Goal: Navigation & Orientation: Find specific page/section

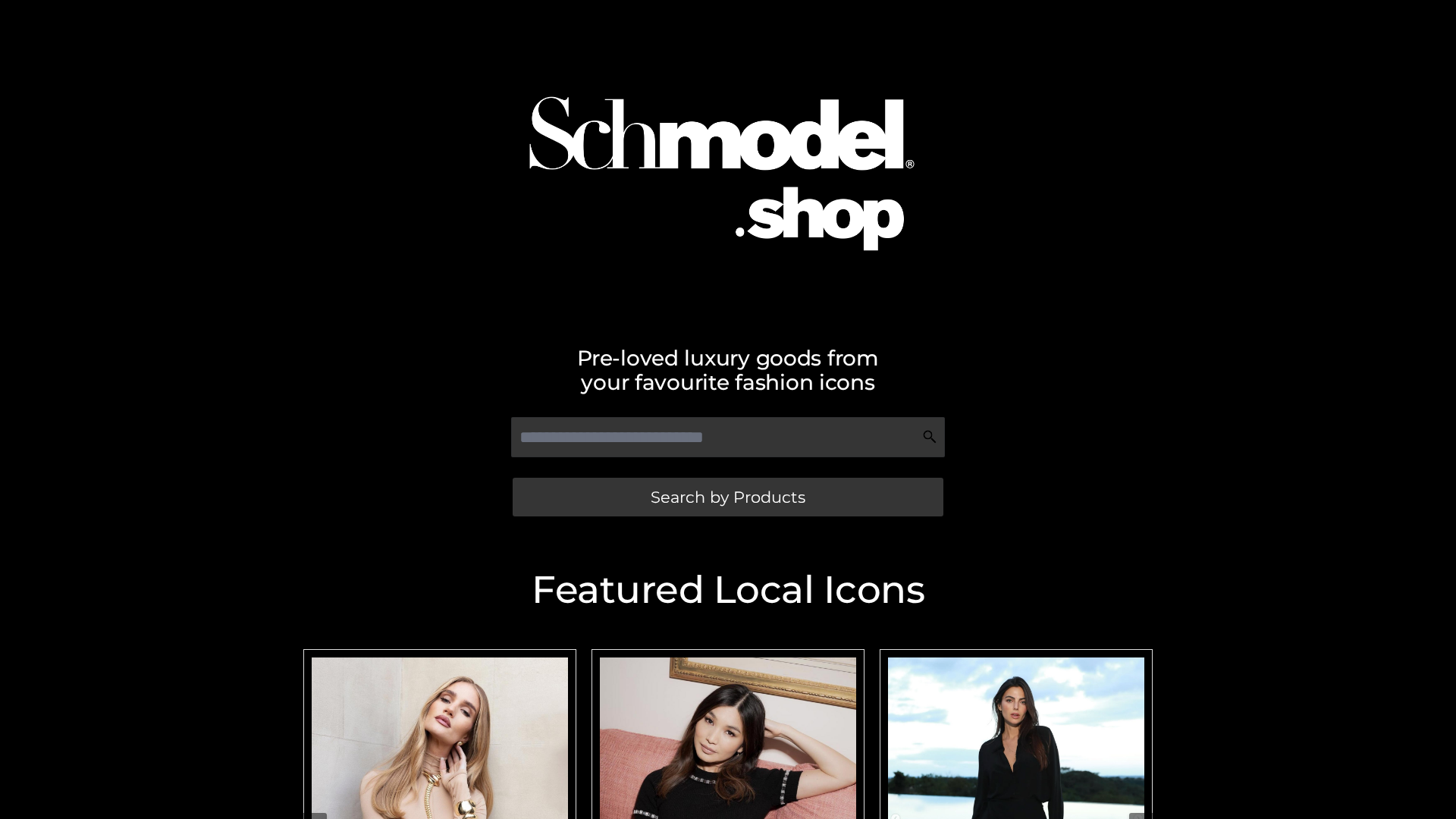
click at [728, 497] on span "Search by Products" at bounding box center [728, 497] width 155 height 16
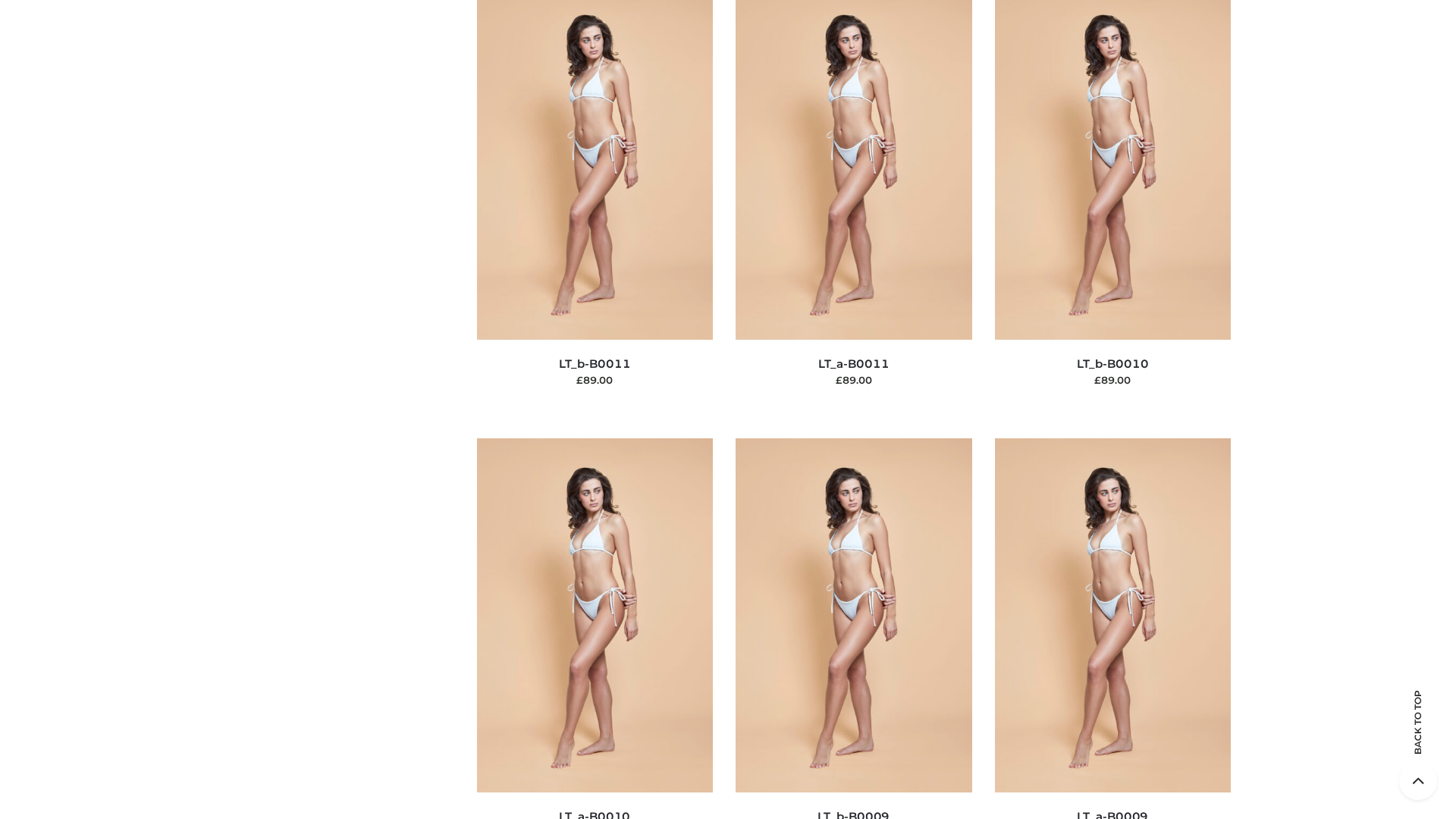
scroll to position [6813, 0]
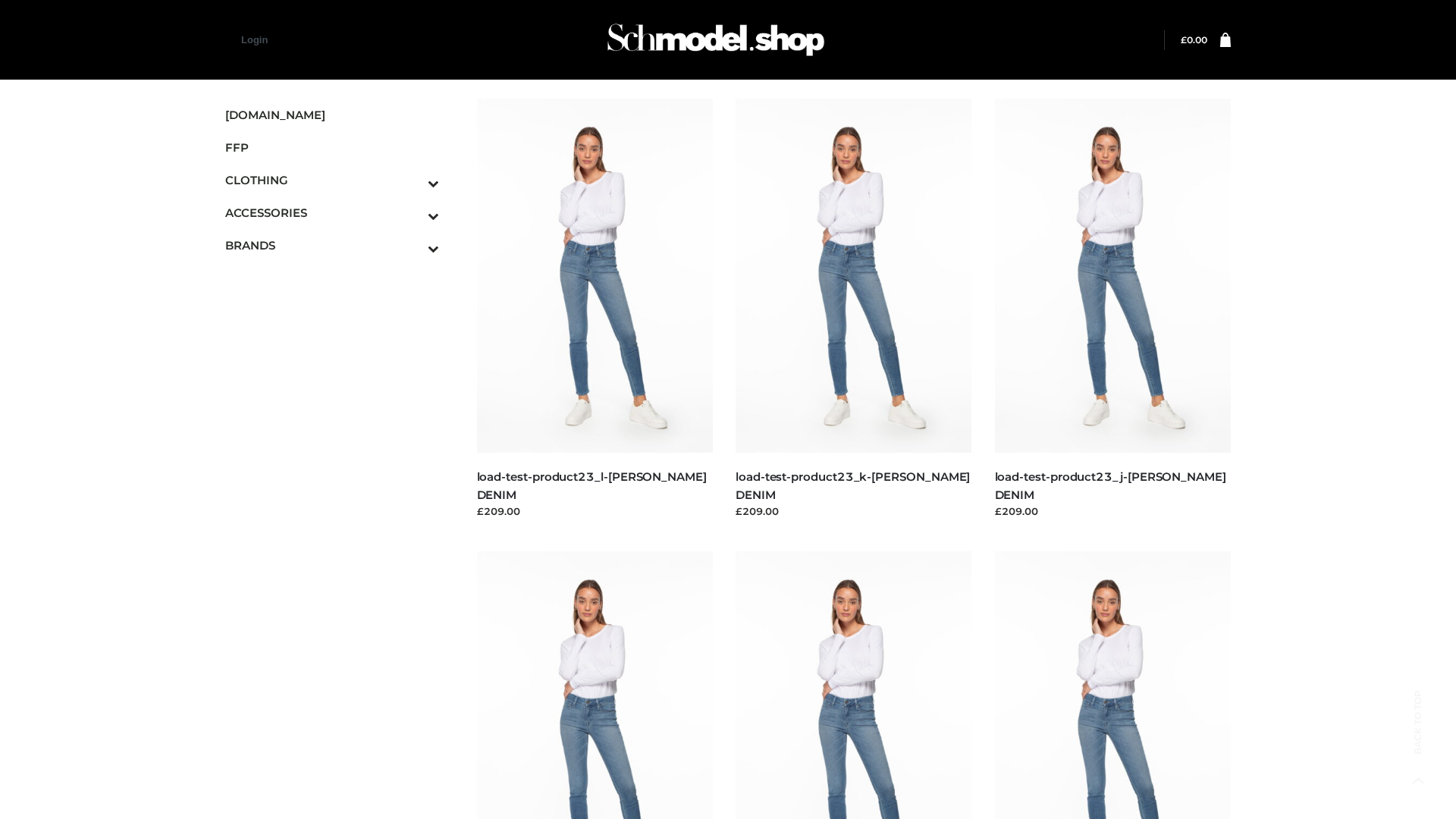
scroll to position [1330, 0]
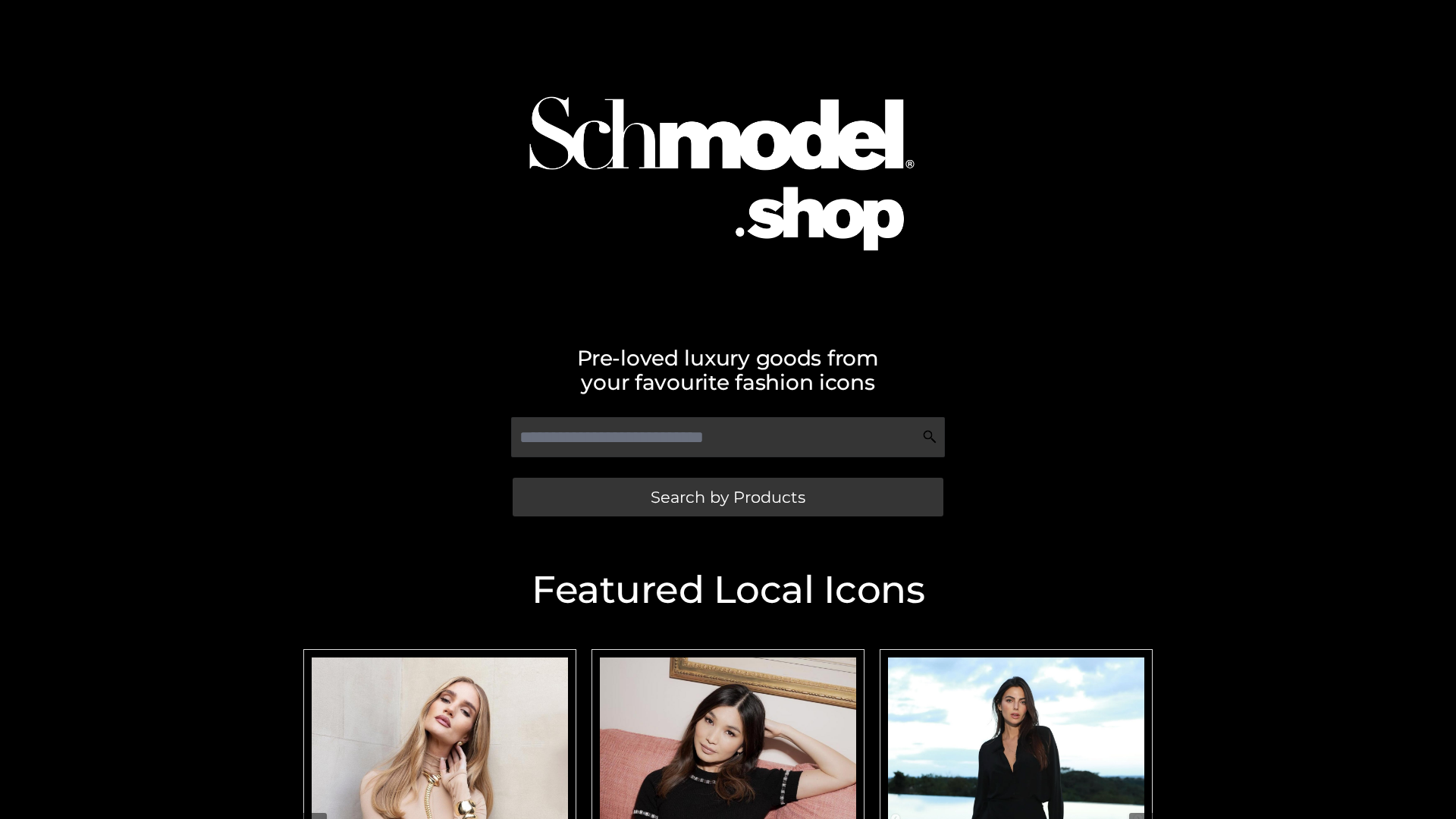
click at [728, 497] on span "Search by Products" at bounding box center [728, 497] width 155 height 16
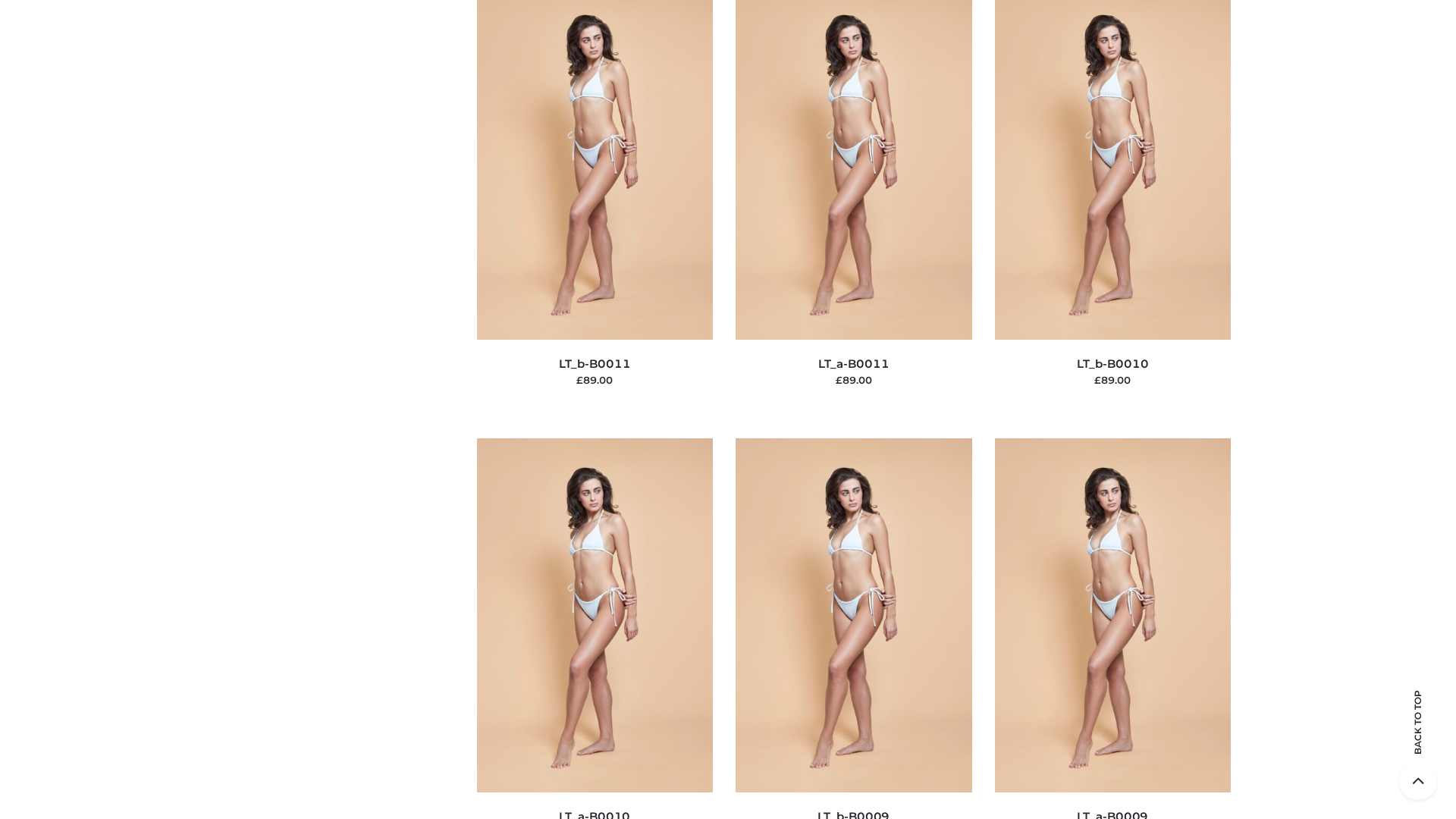
scroll to position [6813, 0]
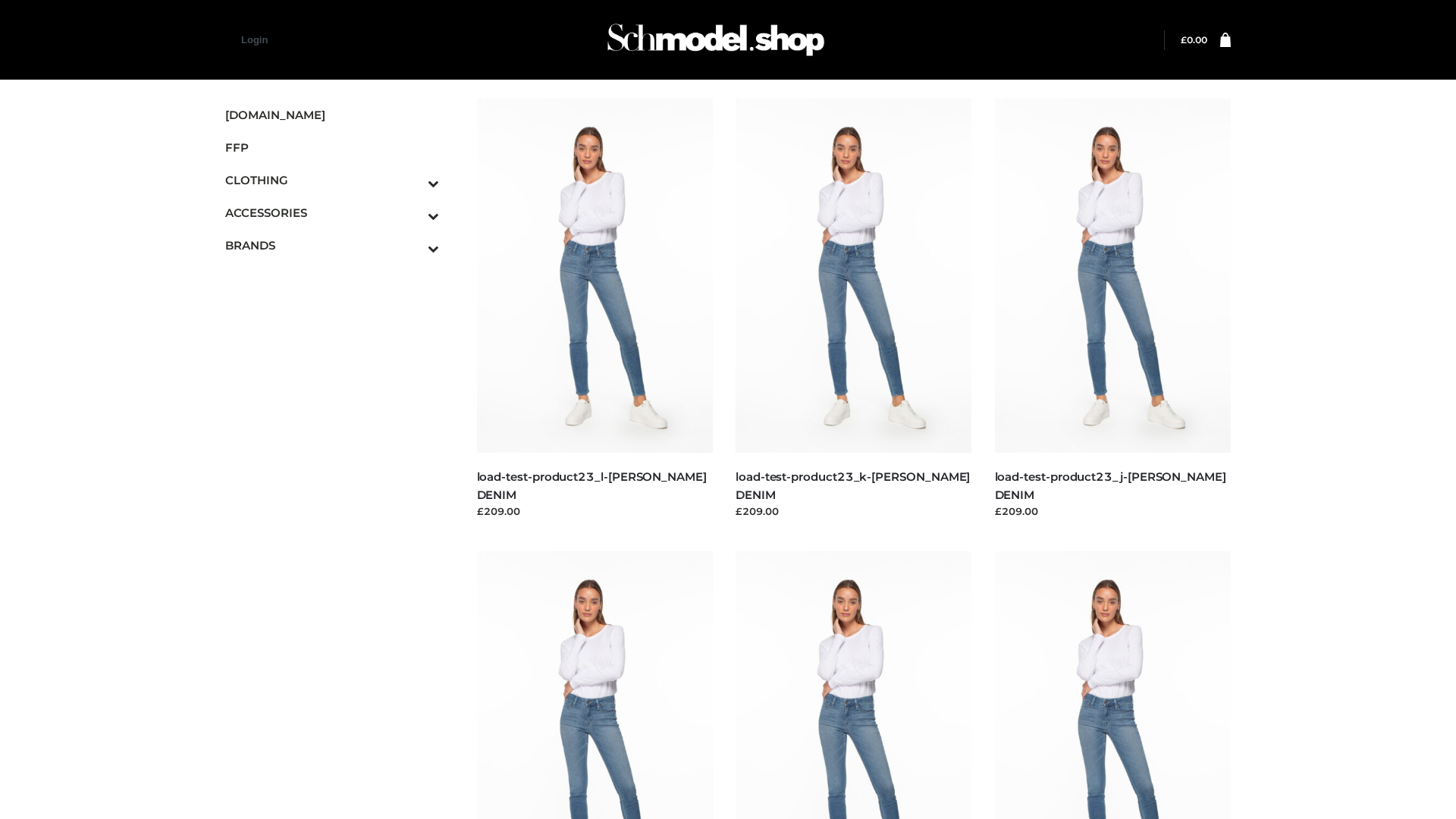
scroll to position [1330, 0]
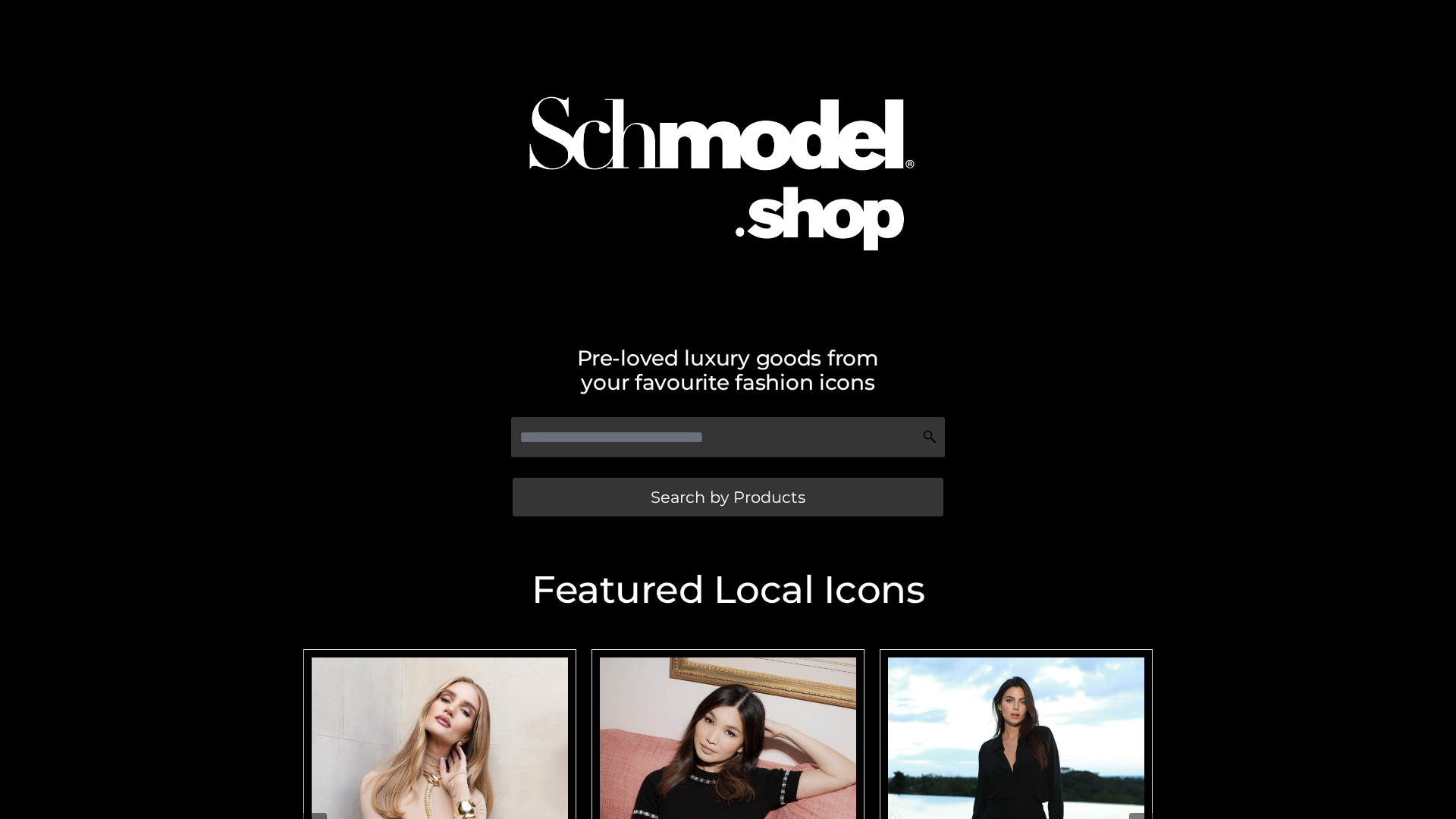
click at [728, 497] on span "Search by Products" at bounding box center [728, 497] width 155 height 16
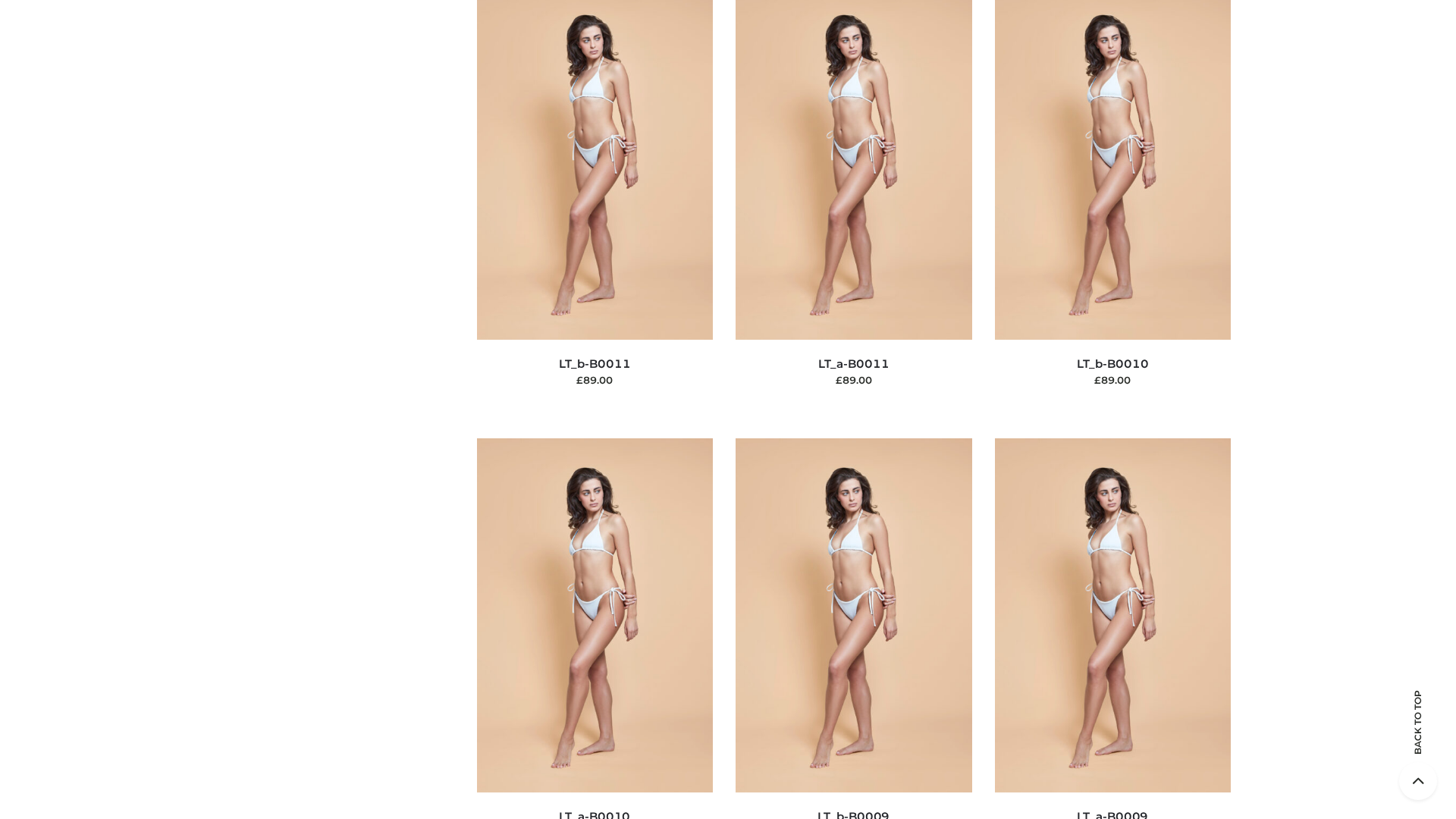
scroll to position [6813, 0]
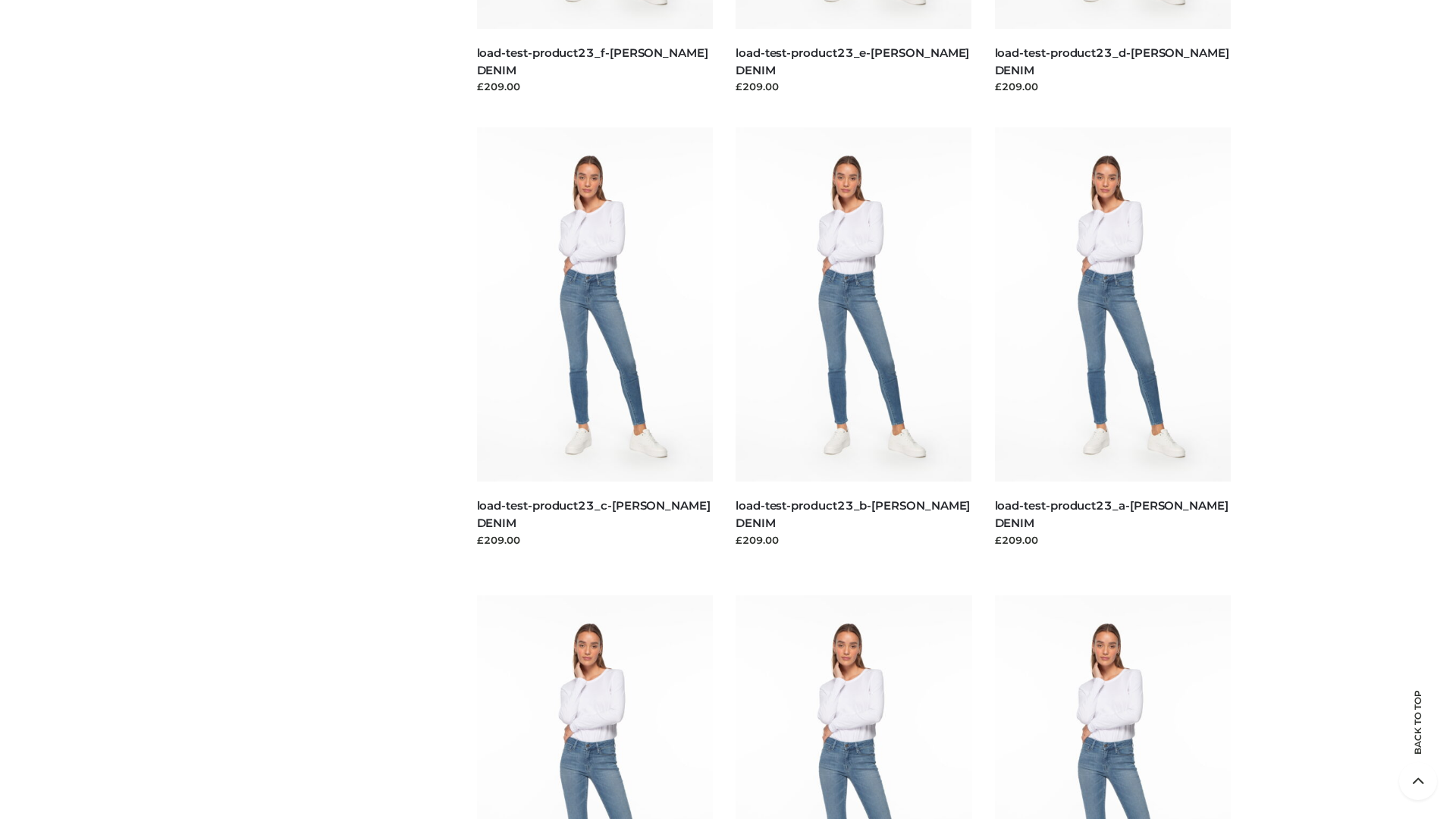
scroll to position [1330, 0]
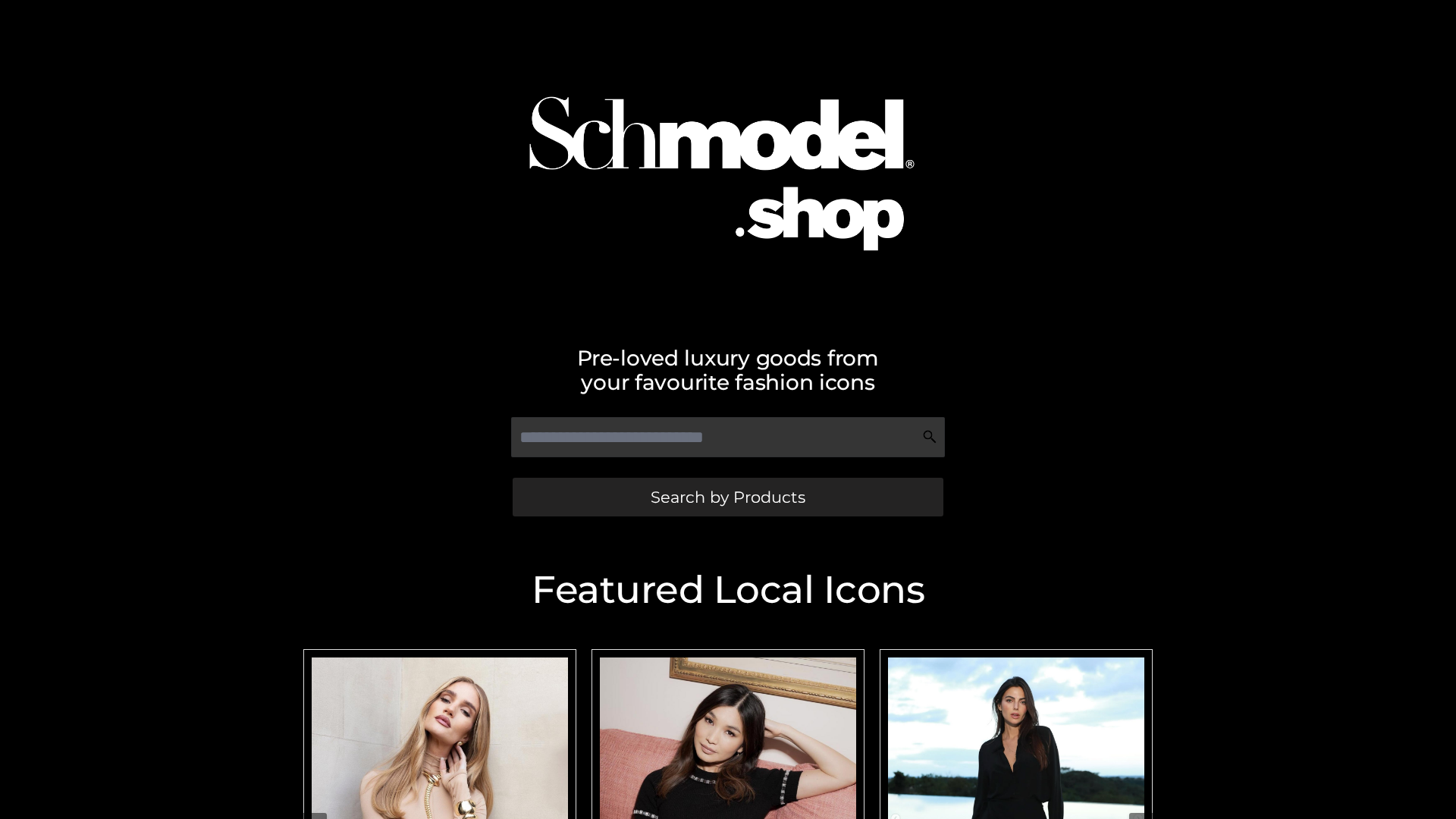
click at [728, 497] on span "Search by Products" at bounding box center [728, 497] width 155 height 16
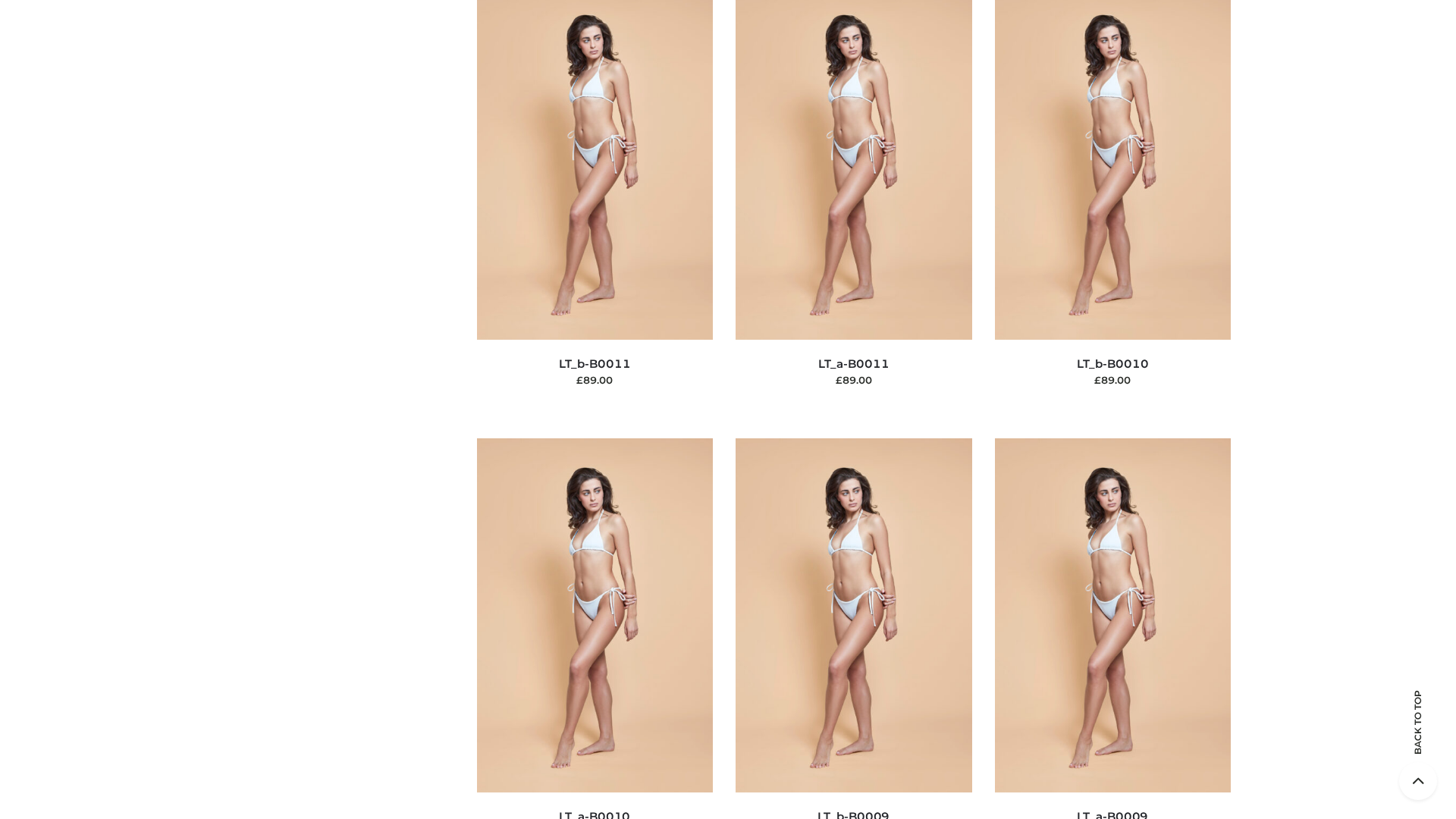
scroll to position [6813, 0]
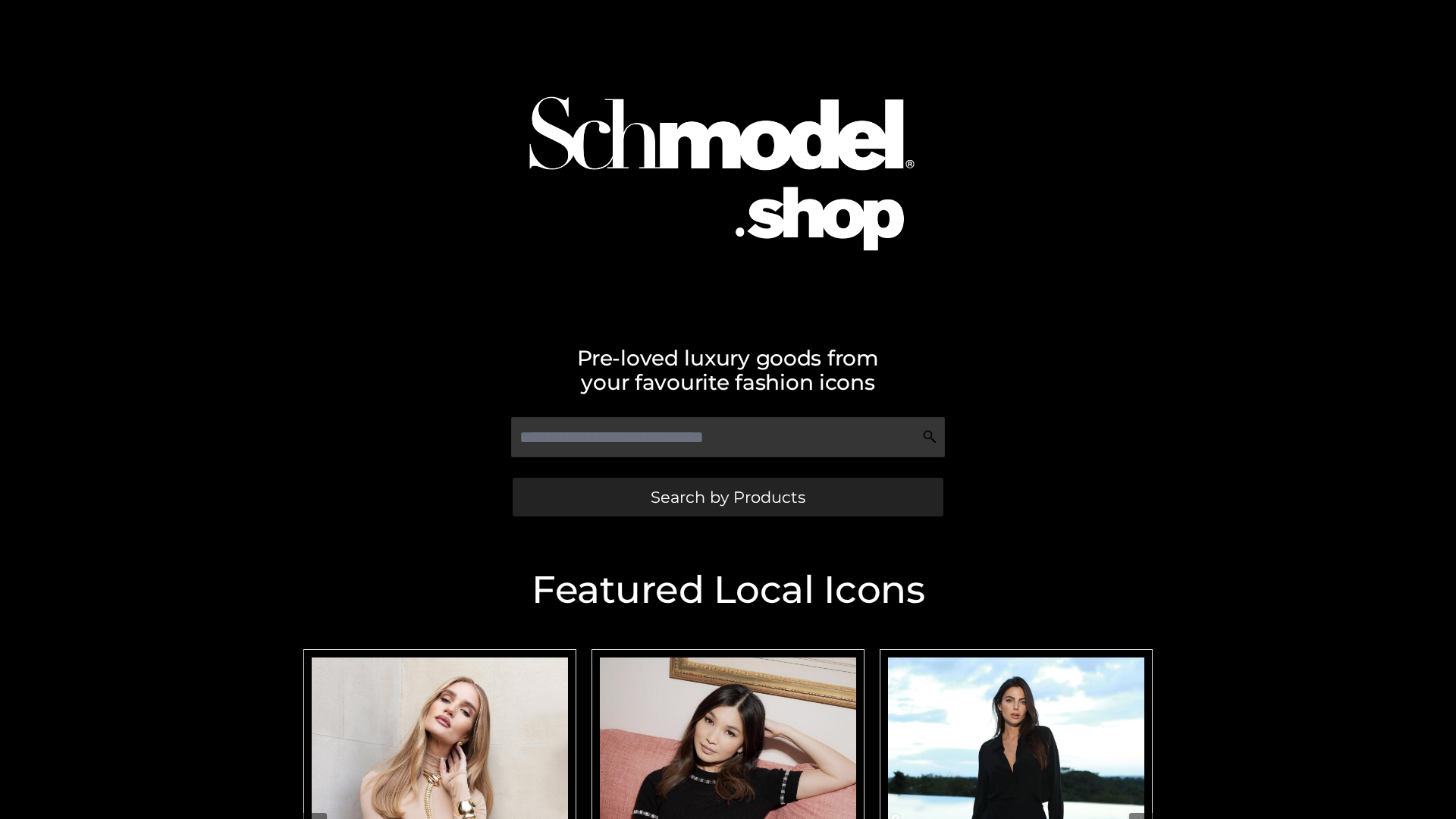
click at [728, 497] on span "Search by Products" at bounding box center [728, 497] width 155 height 16
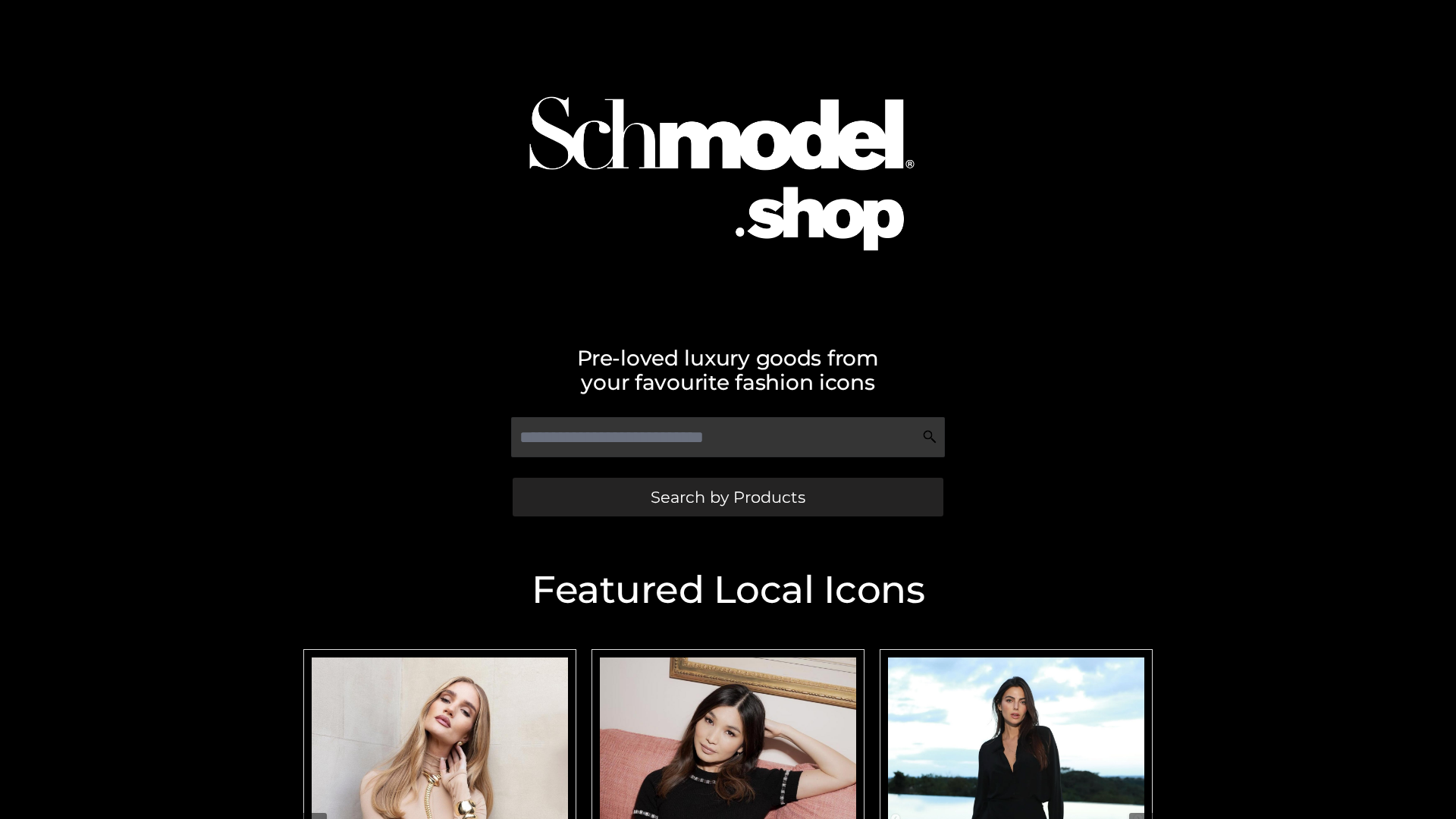
click at [728, 497] on span "Search by Products" at bounding box center [728, 497] width 155 height 16
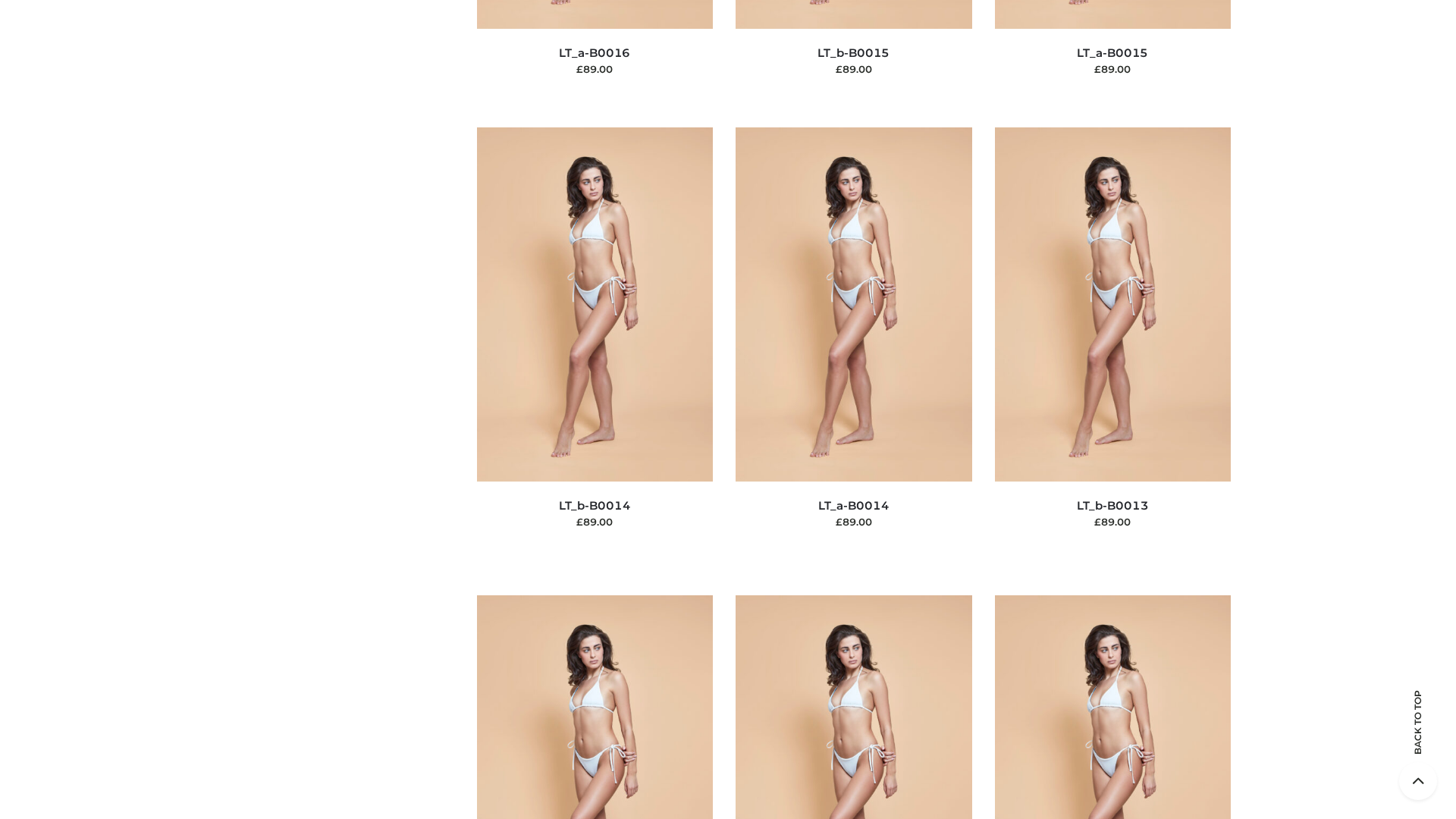
scroll to position [5395, 0]
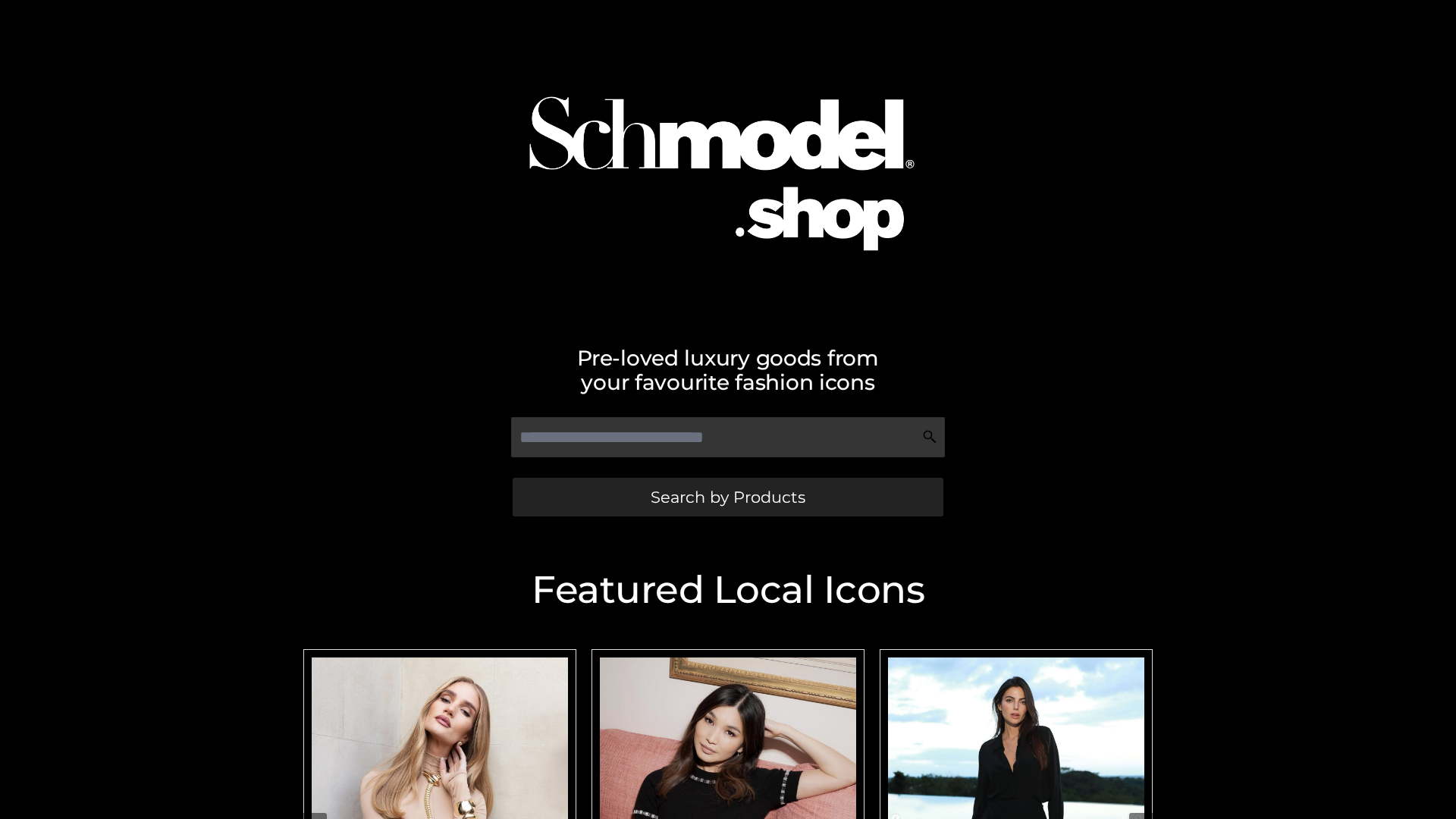
click at [728, 497] on span "Search by Products" at bounding box center [728, 497] width 155 height 16
